Goal: Transaction & Acquisition: Obtain resource

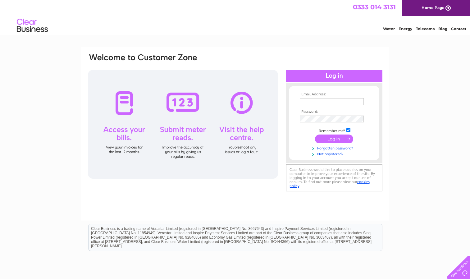
click at [311, 99] on input "text" at bounding box center [332, 101] width 64 height 7
paste input "clientpayments@keningtons.com"
type input "clientpayments@keningtons.com"
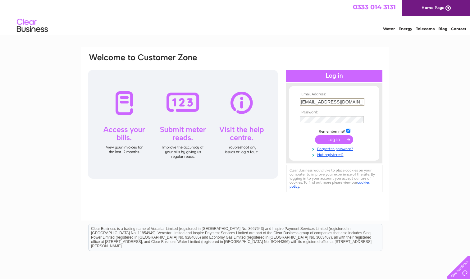
click at [444, 185] on div "Email Address: clientpayments@keningtons.com Password:" at bounding box center [235, 187] width 470 height 280
click at [315, 135] on input "submit" at bounding box center [334, 139] width 38 height 9
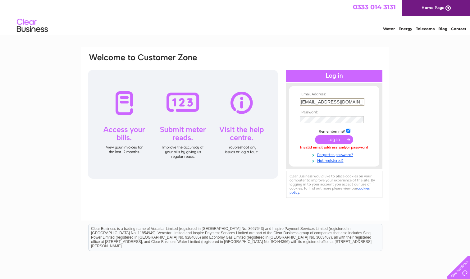
scroll to position [0, 4]
drag, startPoint x: 300, startPoint y: 101, endPoint x: 389, endPoint y: 110, distance: 89.6
click at [389, 110] on div "Email Address: [EMAIL_ADDRESS][DOMAIN_NAME] Password:" at bounding box center [235, 187] width 470 height 280
paste input "[EMAIL_ADDRESS][DOMAIN_NAME]"
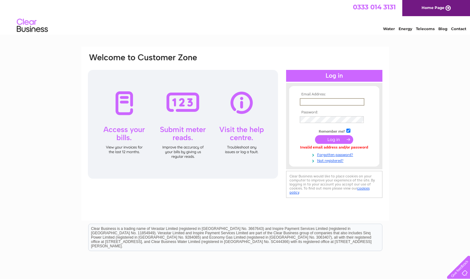
type input "[EMAIL_ADDRESS][DOMAIN_NAME]"
click at [440, 85] on div "Email Address: [EMAIL_ADDRESS][DOMAIN_NAME] Password:" at bounding box center [235, 187] width 470 height 280
click at [335, 142] on input "submit" at bounding box center [334, 138] width 38 height 9
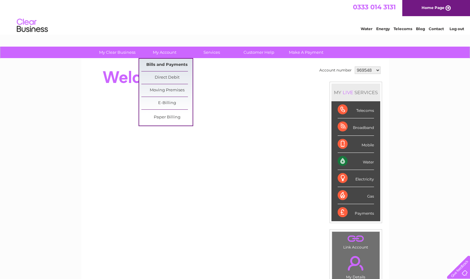
click at [173, 65] on link "Bills and Payments" at bounding box center [166, 65] width 51 height 12
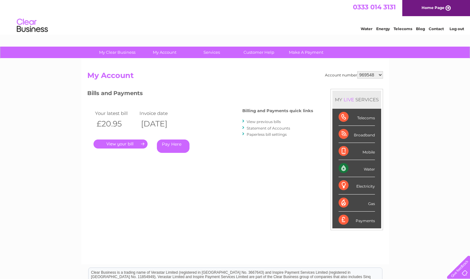
click at [275, 120] on link "View previous bills" at bounding box center [264, 121] width 34 height 5
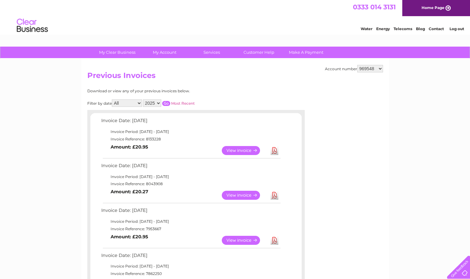
click at [274, 151] on link "Download" at bounding box center [274, 150] width 8 height 9
click at [375, 70] on select "969548 969550 969800 969804 1114858" at bounding box center [370, 68] width 26 height 7
select select "969550"
click at [358, 65] on select "969548 969550 969800 969804 1114858" at bounding box center [370, 68] width 26 height 7
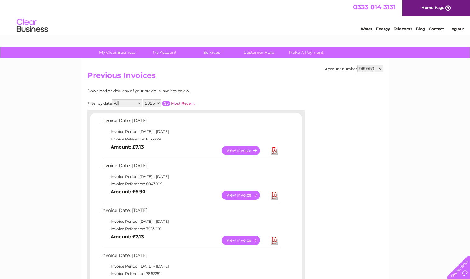
click at [276, 151] on link "Download" at bounding box center [274, 150] width 8 height 9
click at [380, 70] on select "969548 969550 969800 969804 1114858" at bounding box center [370, 68] width 26 height 7
select select "969800"
click at [358, 65] on select "969548 969550 969800 969804 1114858" at bounding box center [370, 68] width 26 height 7
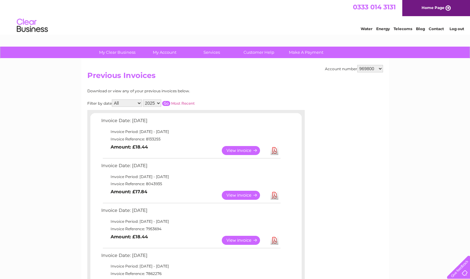
click at [275, 152] on link "Download" at bounding box center [274, 150] width 8 height 9
click at [375, 71] on select "969548 969550 969800 969804 1114858" at bounding box center [370, 68] width 26 height 7
select select "969804"
click at [358, 65] on select "969548 969550 969800 969804 1114858" at bounding box center [370, 68] width 26 height 7
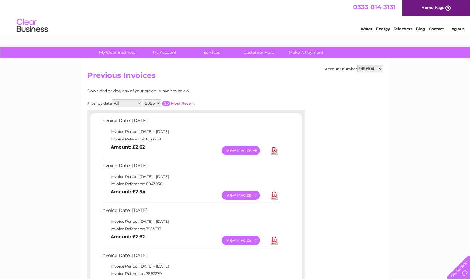
click at [274, 151] on link "Download" at bounding box center [274, 150] width 8 height 9
click at [377, 70] on select "969548 969550 969800 969804 1114858" at bounding box center [370, 68] width 26 height 7
select select "1114858"
click at [358, 65] on select "969548 969550 969800 969804 1114858" at bounding box center [370, 68] width 26 height 7
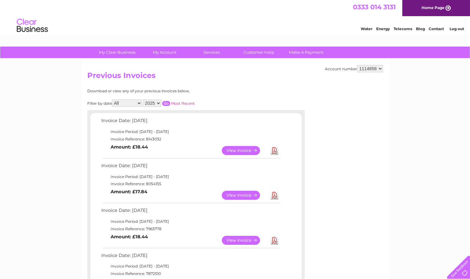
click at [273, 151] on link "Download" at bounding box center [274, 150] width 8 height 9
